Goal: Task Accomplishment & Management: Use online tool/utility

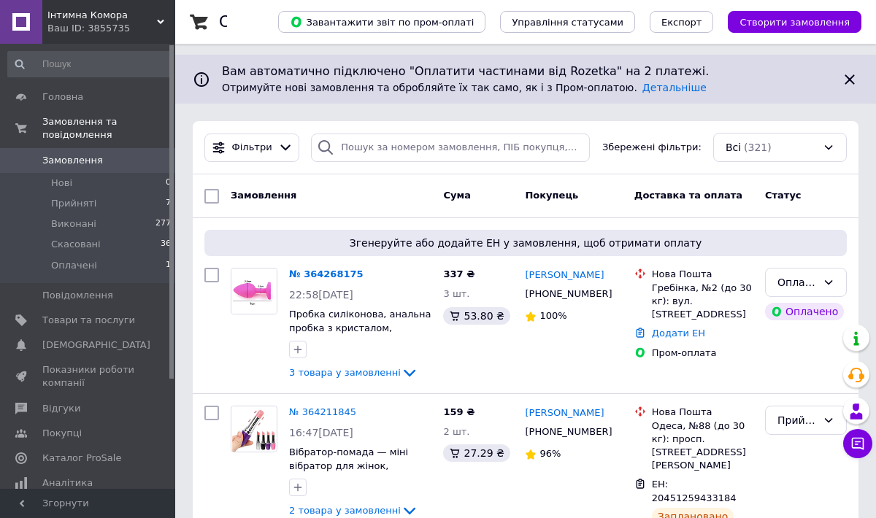
scroll to position [137, 0]
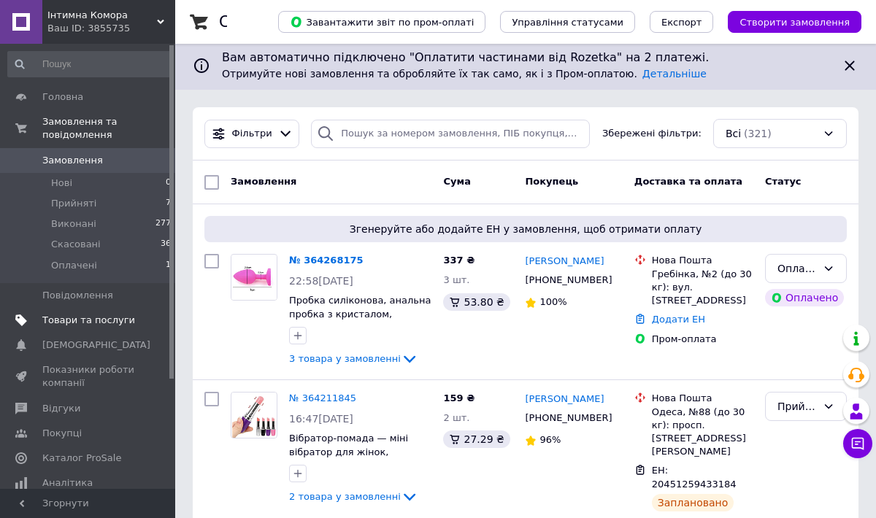
click at [126, 321] on span "Товари та послуги" at bounding box center [88, 320] width 93 height 13
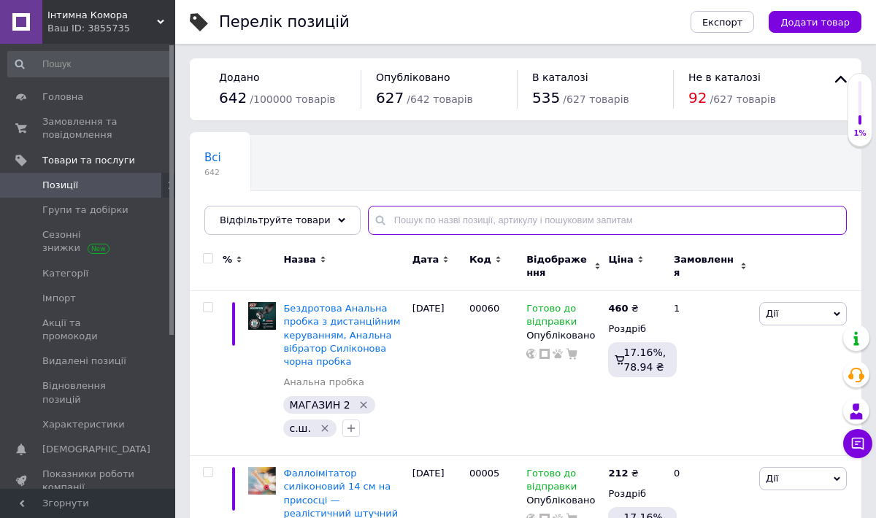
click at [415, 223] on input "text" at bounding box center [607, 220] width 479 height 29
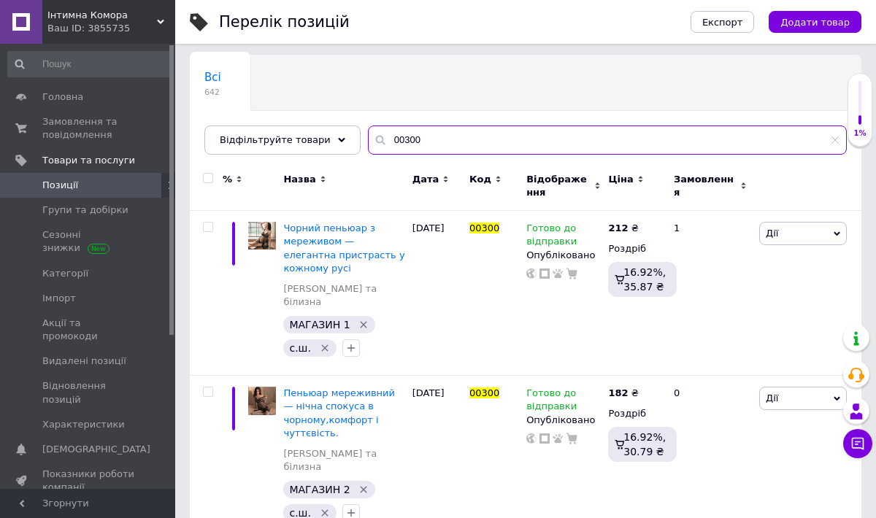
scroll to position [90, 0]
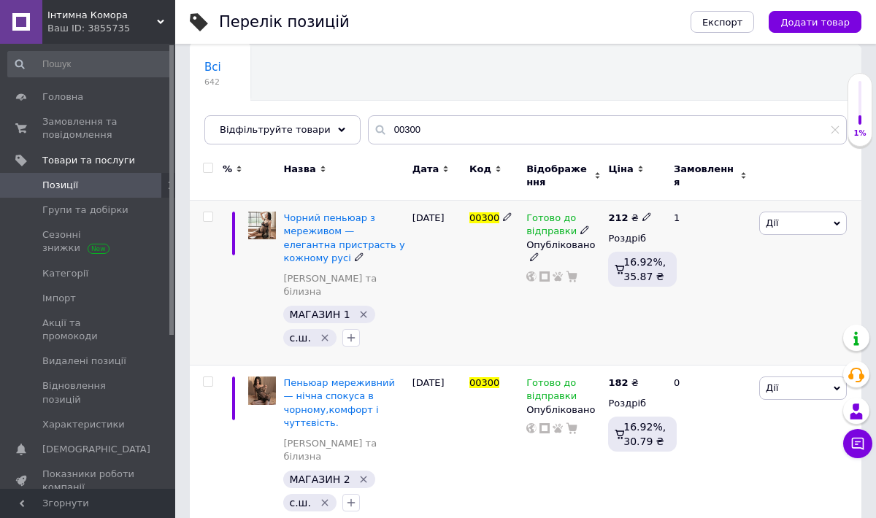
click at [580, 231] on use at bounding box center [584, 230] width 8 height 8
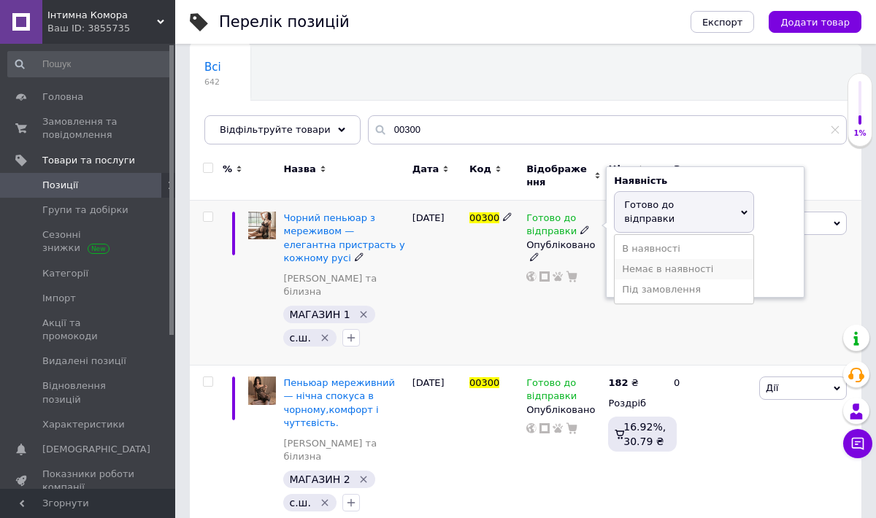
click at [639, 259] on li "Немає в наявності" at bounding box center [684, 269] width 139 height 20
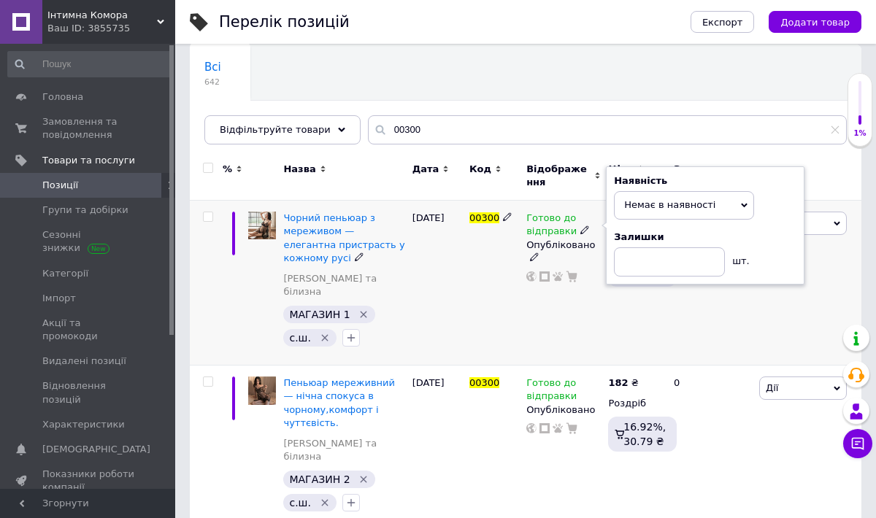
click at [589, 297] on div "Готово до відправки Наявність Немає в наявності В наявності Під замовлення Гото…" at bounding box center [564, 283] width 82 height 165
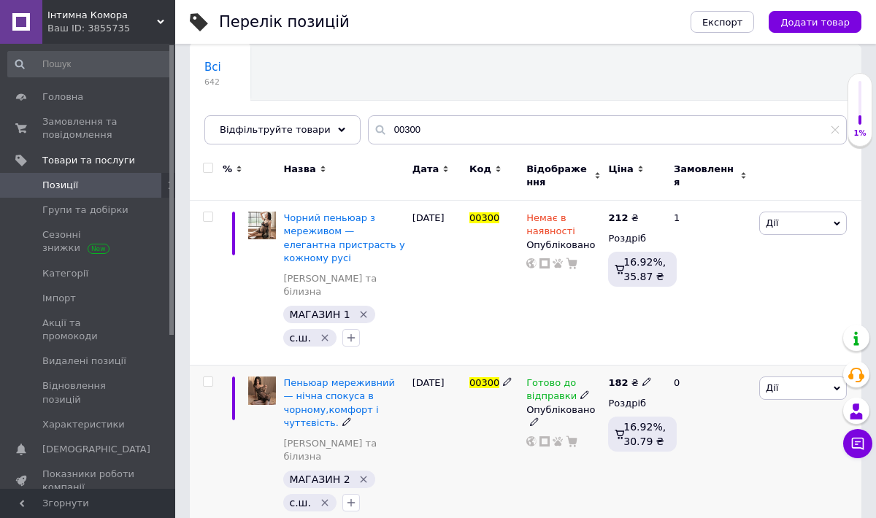
click at [580, 390] on icon at bounding box center [584, 394] width 9 height 9
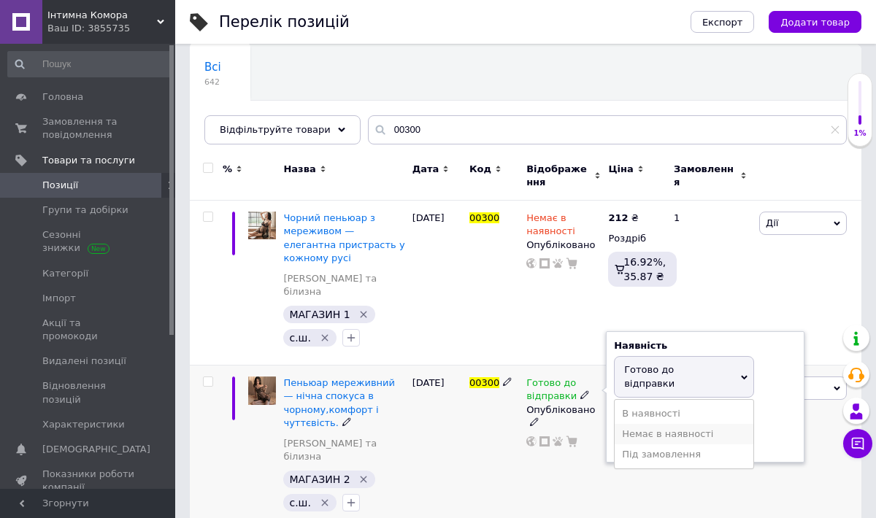
click at [637, 424] on li "Немає в наявності" at bounding box center [684, 434] width 139 height 20
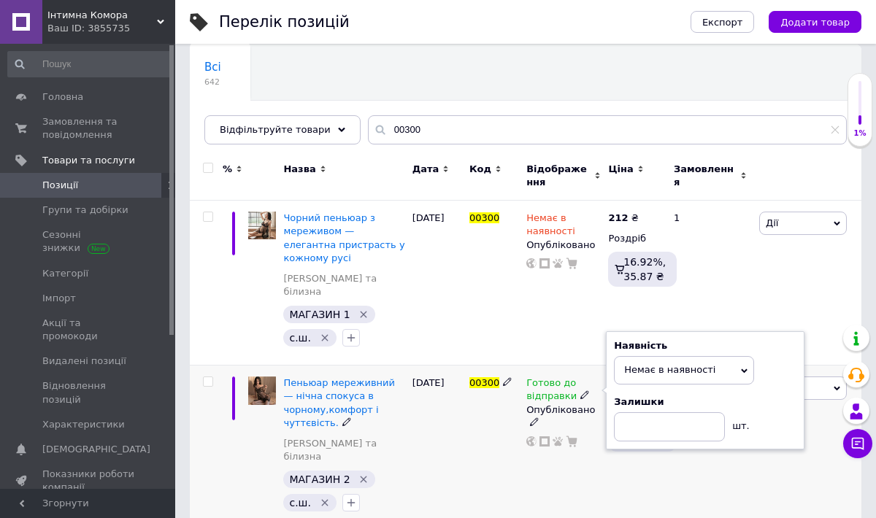
click at [509, 423] on div "00300" at bounding box center [494, 448] width 57 height 165
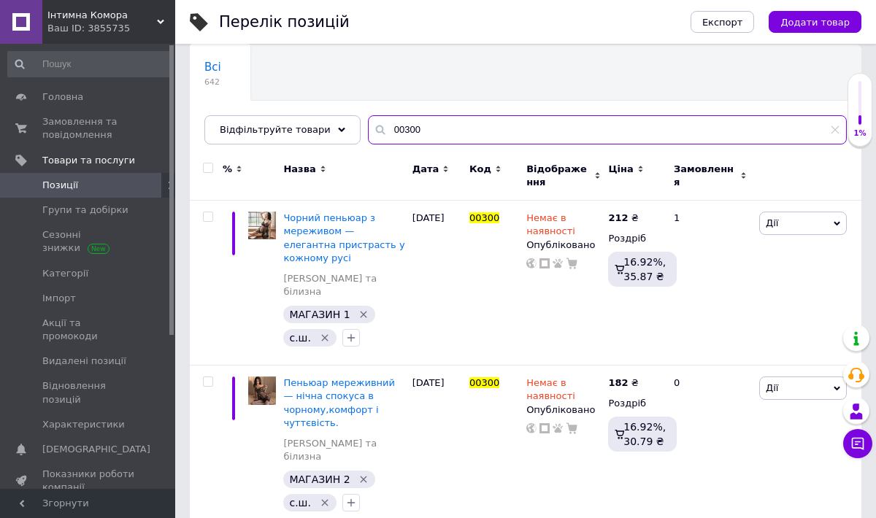
click at [418, 131] on input "00300" at bounding box center [607, 129] width 479 height 29
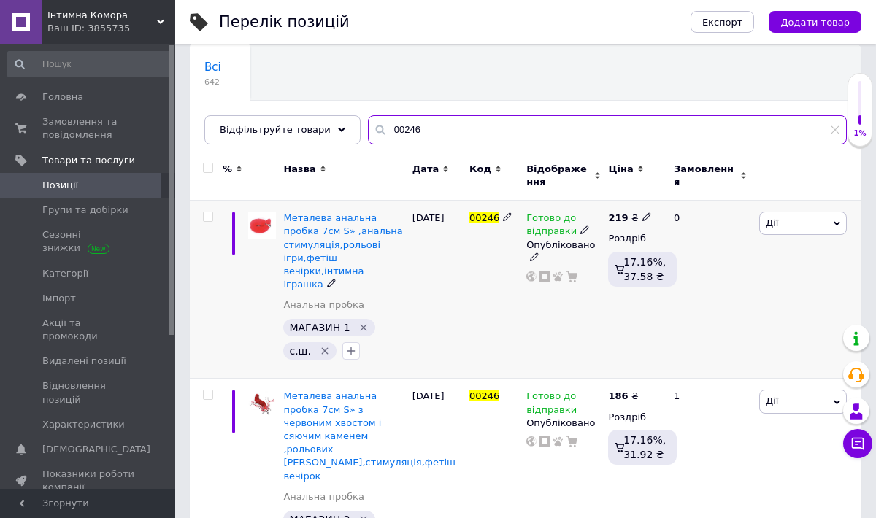
type input "00246"
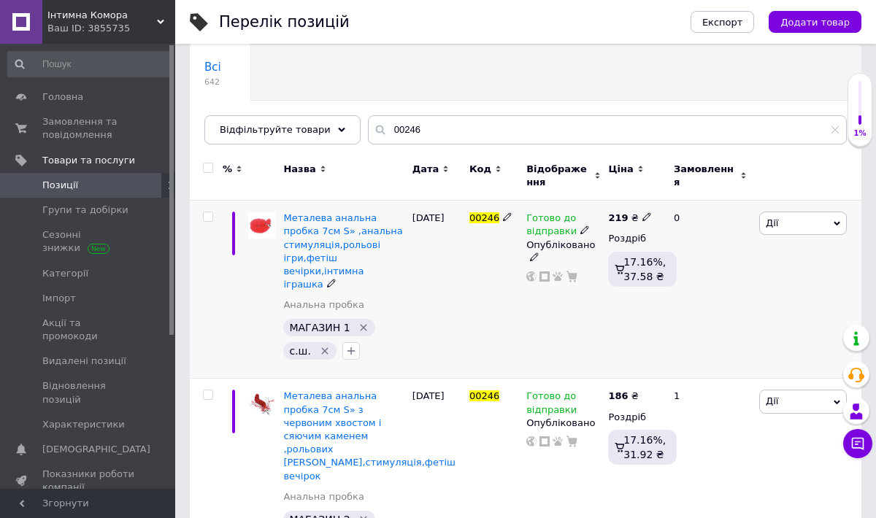
click at [580, 229] on icon at bounding box center [584, 230] width 9 height 9
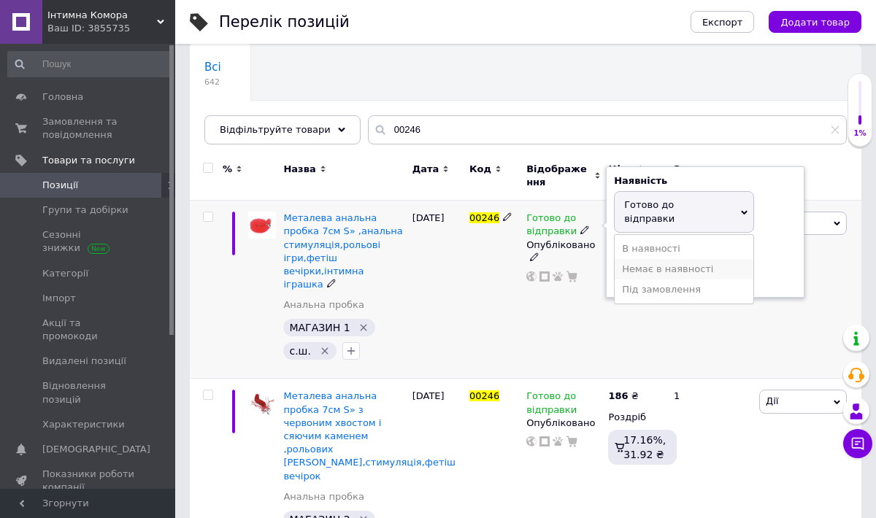
click at [629, 259] on li "Немає в наявності" at bounding box center [684, 269] width 139 height 20
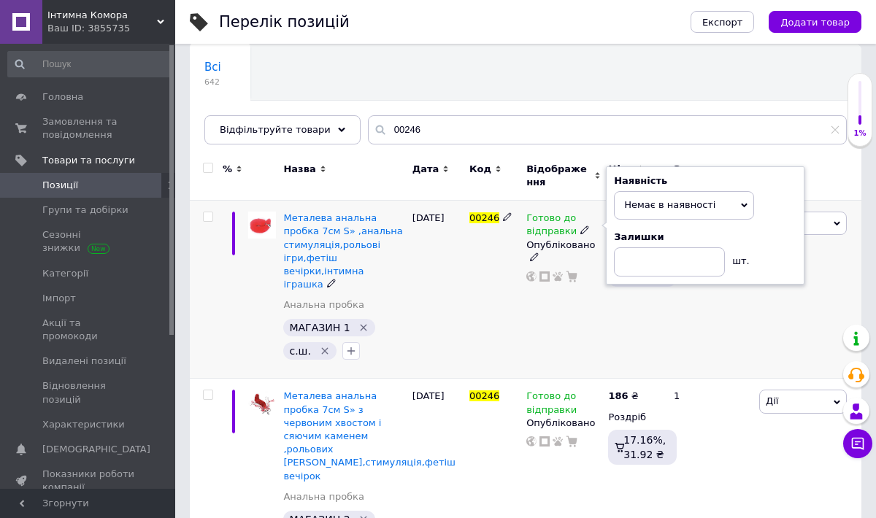
click at [578, 288] on div "Готово до відправки Наявність Немає в наявності В наявності Під замовлення Гото…" at bounding box center [564, 290] width 82 height 178
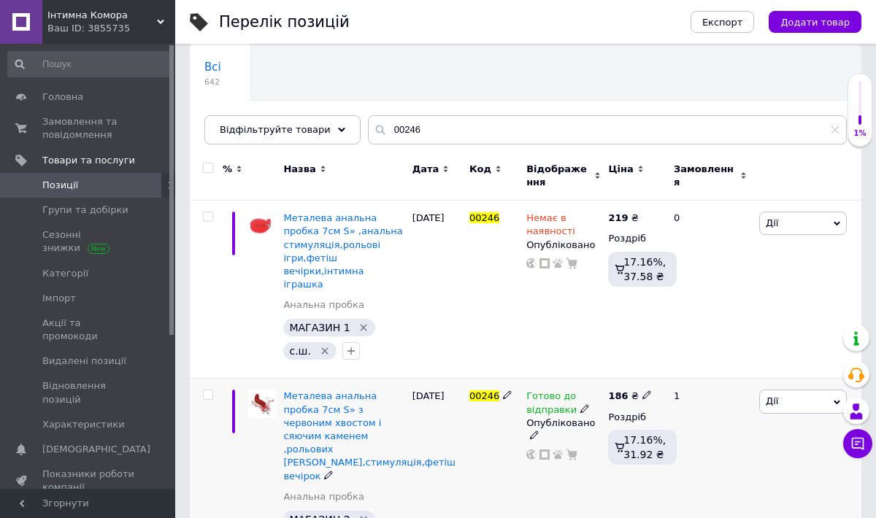
click at [581, 404] on use at bounding box center [584, 408] width 8 height 8
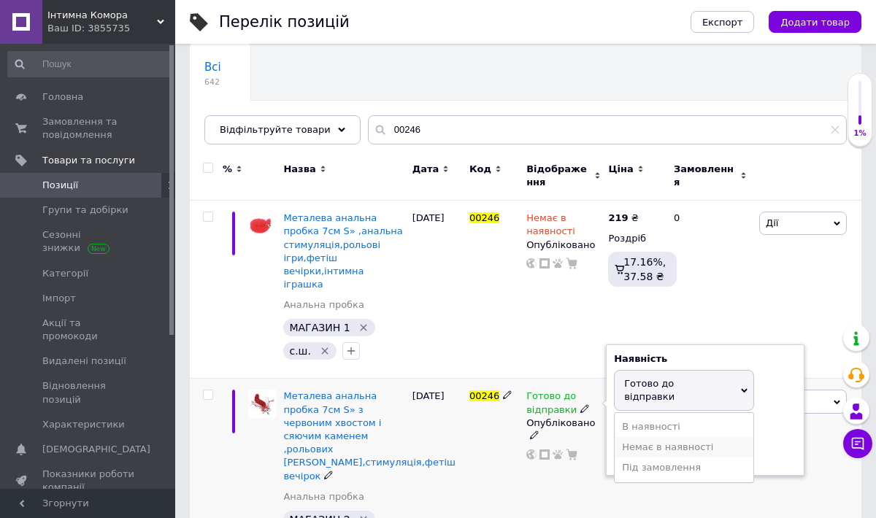
click at [641, 437] on li "Немає в наявності" at bounding box center [684, 447] width 139 height 20
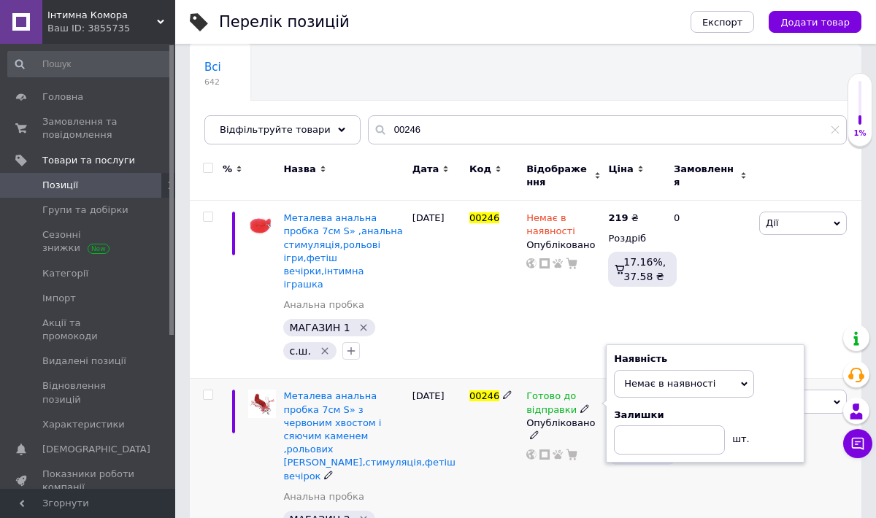
click at [508, 476] on div "00246" at bounding box center [494, 474] width 57 height 191
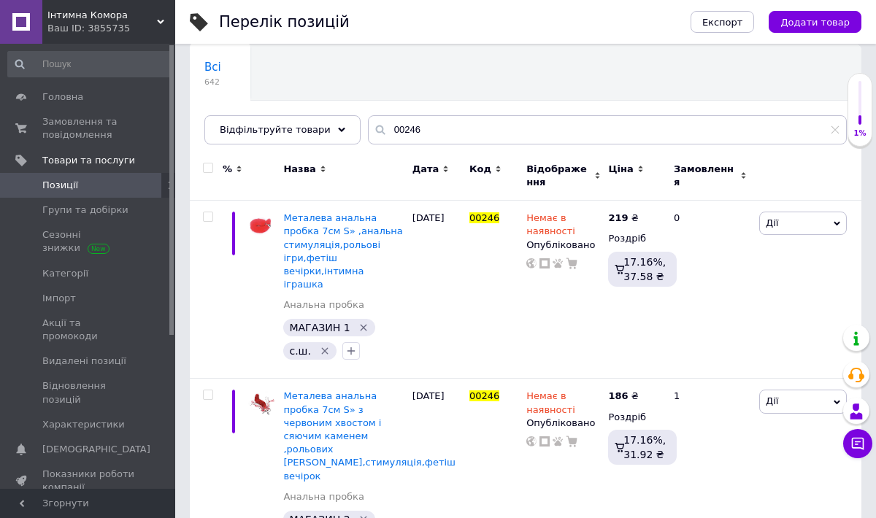
click at [161, 21] on icon at bounding box center [160, 21] width 7 height 7
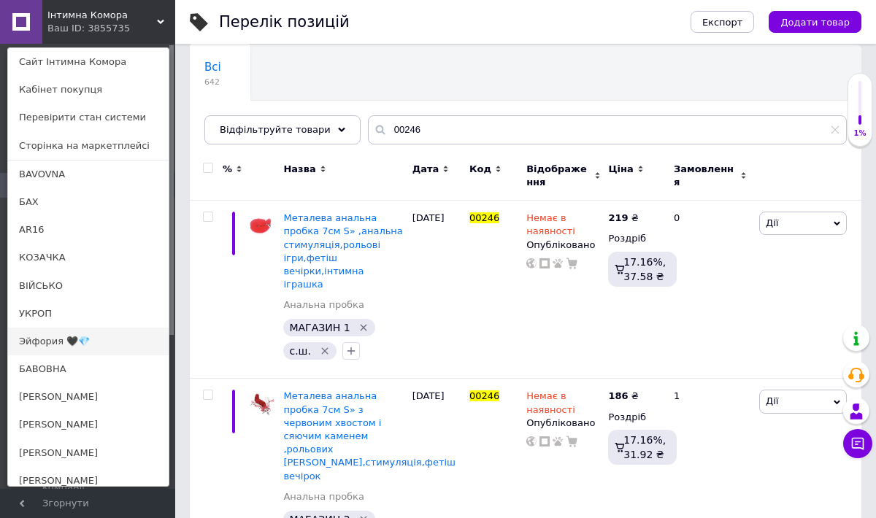
click at [45, 335] on link "Эйфория 🖤💎" at bounding box center [88, 342] width 161 height 28
